Goal: Check status: Check status

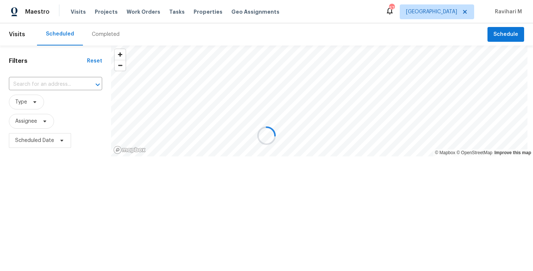
click at [41, 86] on div at bounding box center [266, 135] width 533 height 271
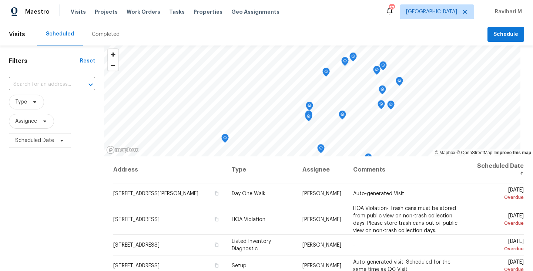
click at [101, 32] on div "Completed" at bounding box center [106, 34] width 28 height 7
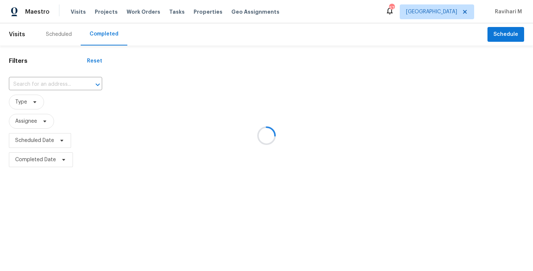
click at [27, 91] on div at bounding box center [266, 135] width 533 height 271
click at [34, 86] on div at bounding box center [266, 135] width 533 height 271
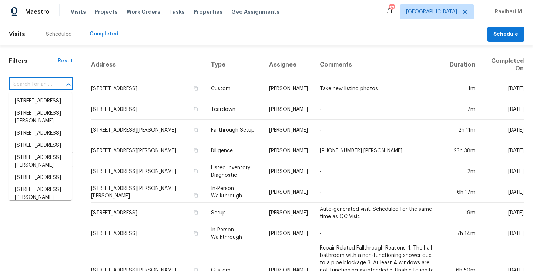
click at [34, 86] on input "text" at bounding box center [30, 84] width 43 height 11
paste input "[STREET_ADDRESS][PERSON_NAME]"
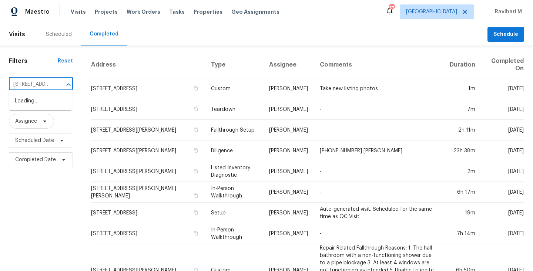
scroll to position [0, 50]
type input "[STREET_ADDRESS][PERSON_NAME]"
click at [449, 11] on span "[GEOGRAPHIC_DATA]" at bounding box center [431, 11] width 51 height 7
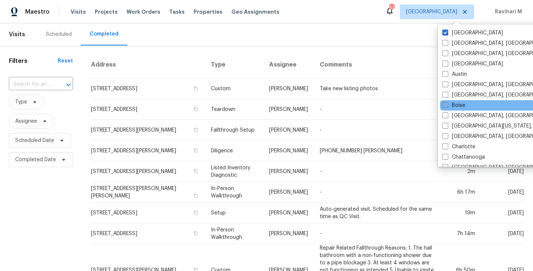
click at [454, 102] on label "Boise" at bounding box center [453, 105] width 23 height 7
click at [447, 102] on input "Boise" at bounding box center [444, 104] width 5 height 5
checkbox input "true"
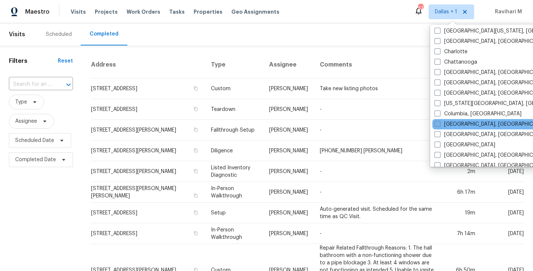
scroll to position [128, 0]
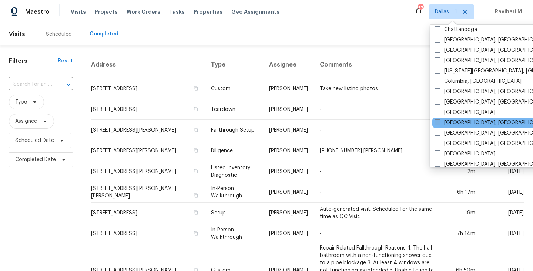
click at [438, 124] on span at bounding box center [438, 123] width 6 height 6
click at [438, 124] on input "[GEOGRAPHIC_DATA], [GEOGRAPHIC_DATA]" at bounding box center [437, 121] width 5 height 5
checkbox input "true"
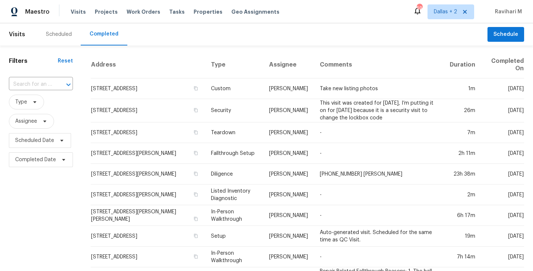
click at [36, 91] on div "​" at bounding box center [41, 85] width 64 height 16
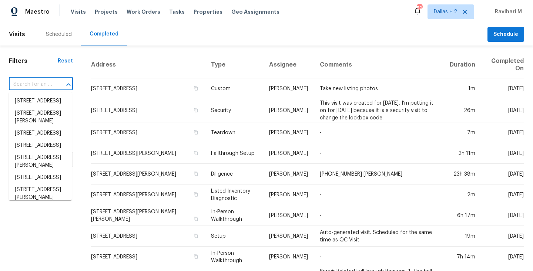
paste input "[STREET_ADDRESS][PERSON_NAME]"
type input "[STREET_ADDRESS][PERSON_NAME]"
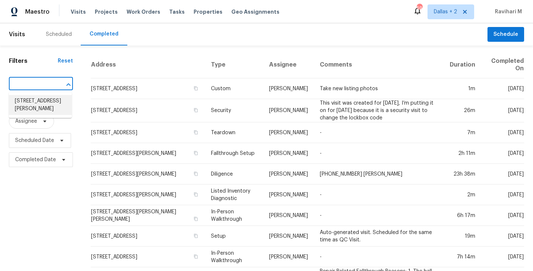
click at [31, 99] on li "[STREET_ADDRESS][PERSON_NAME]" at bounding box center [40, 105] width 63 height 20
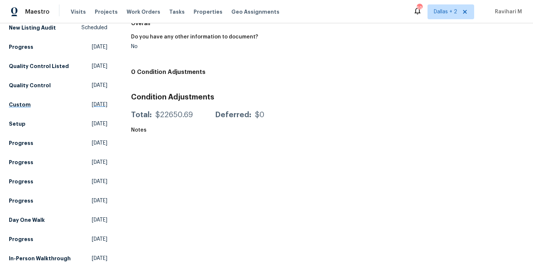
scroll to position [102, 0]
click at [92, 120] on span "[DATE]" at bounding box center [100, 123] width 16 height 7
